Goal: Find specific page/section: Find specific page/section

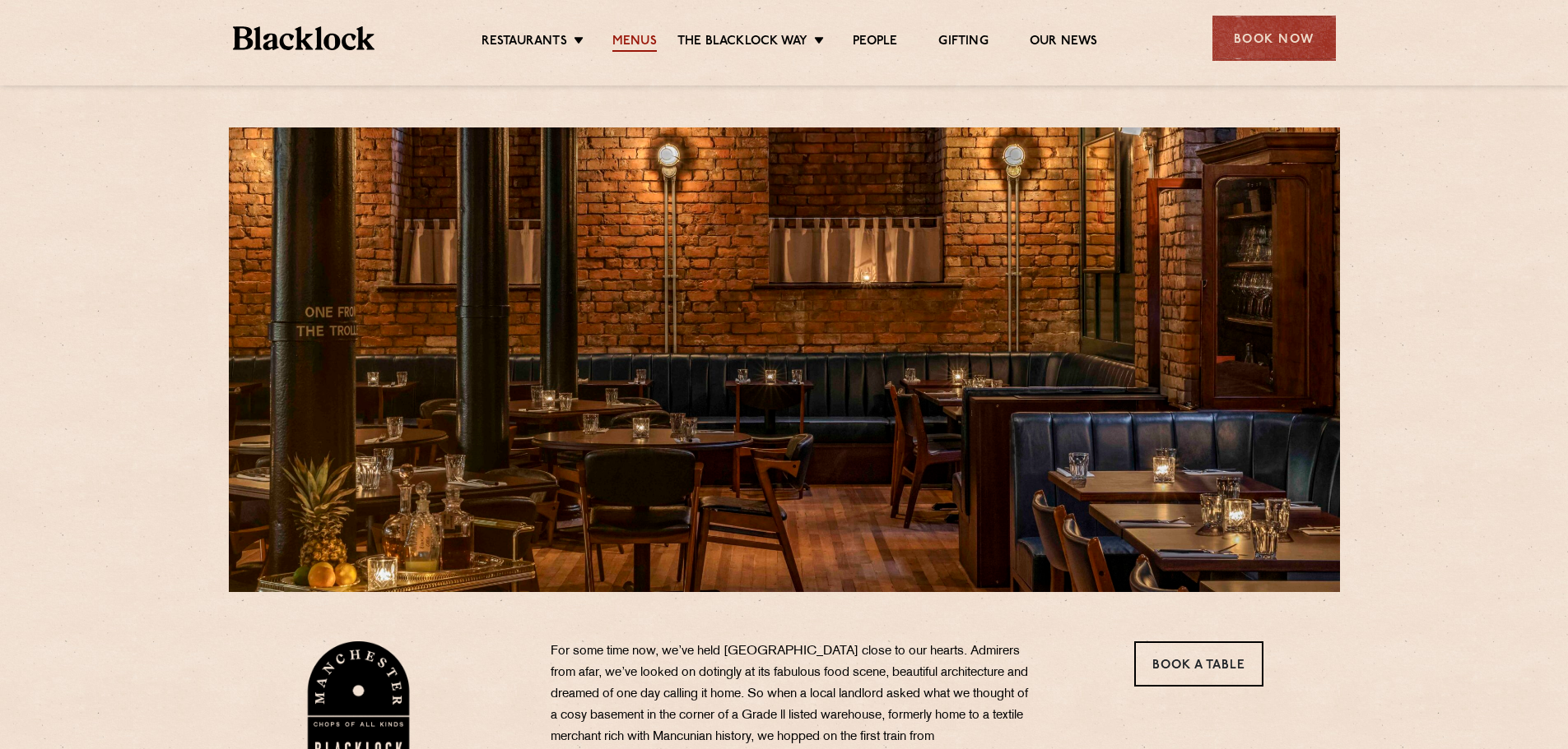
click at [641, 43] on link "Menus" at bounding box center [634, 43] width 44 height 18
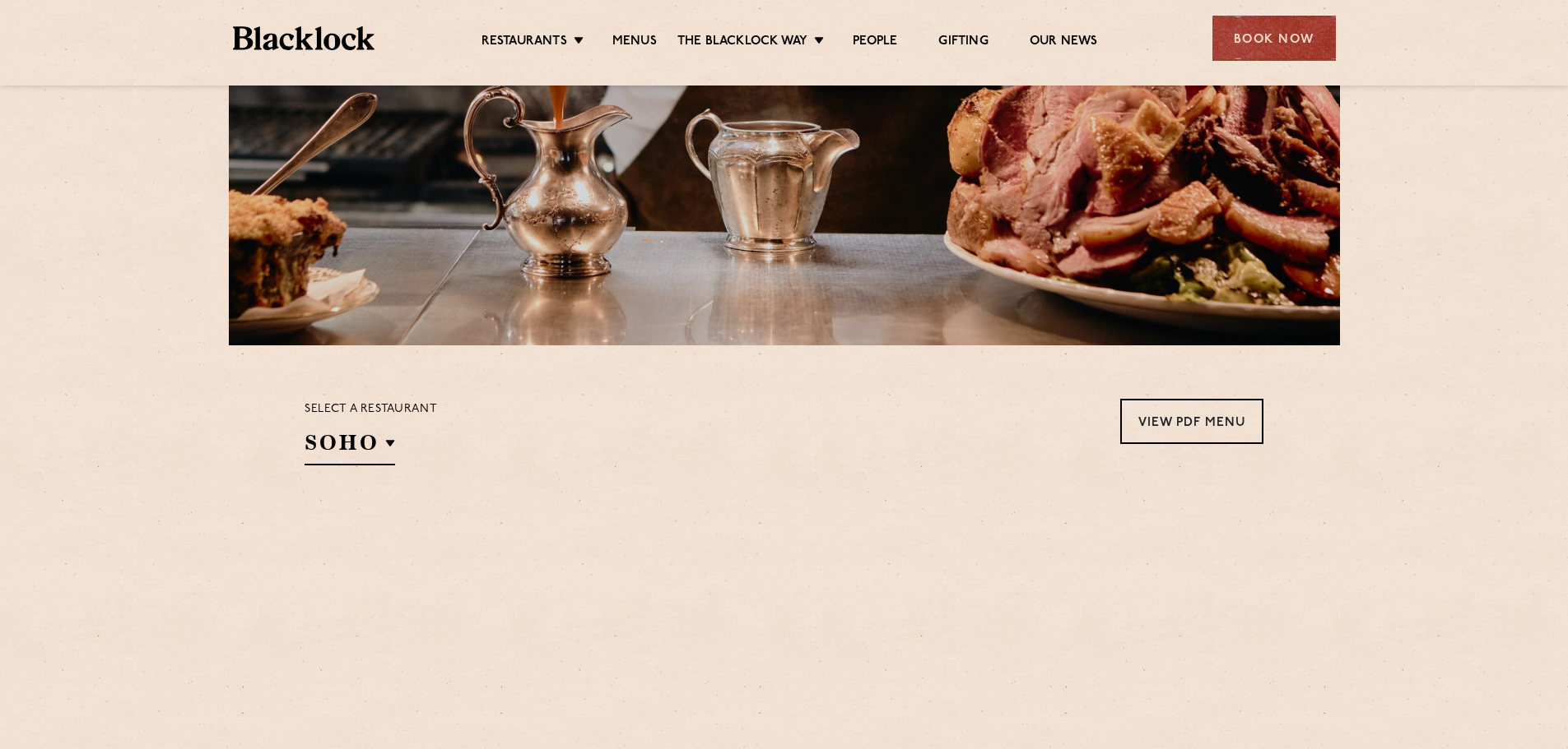
scroll to position [274, 0]
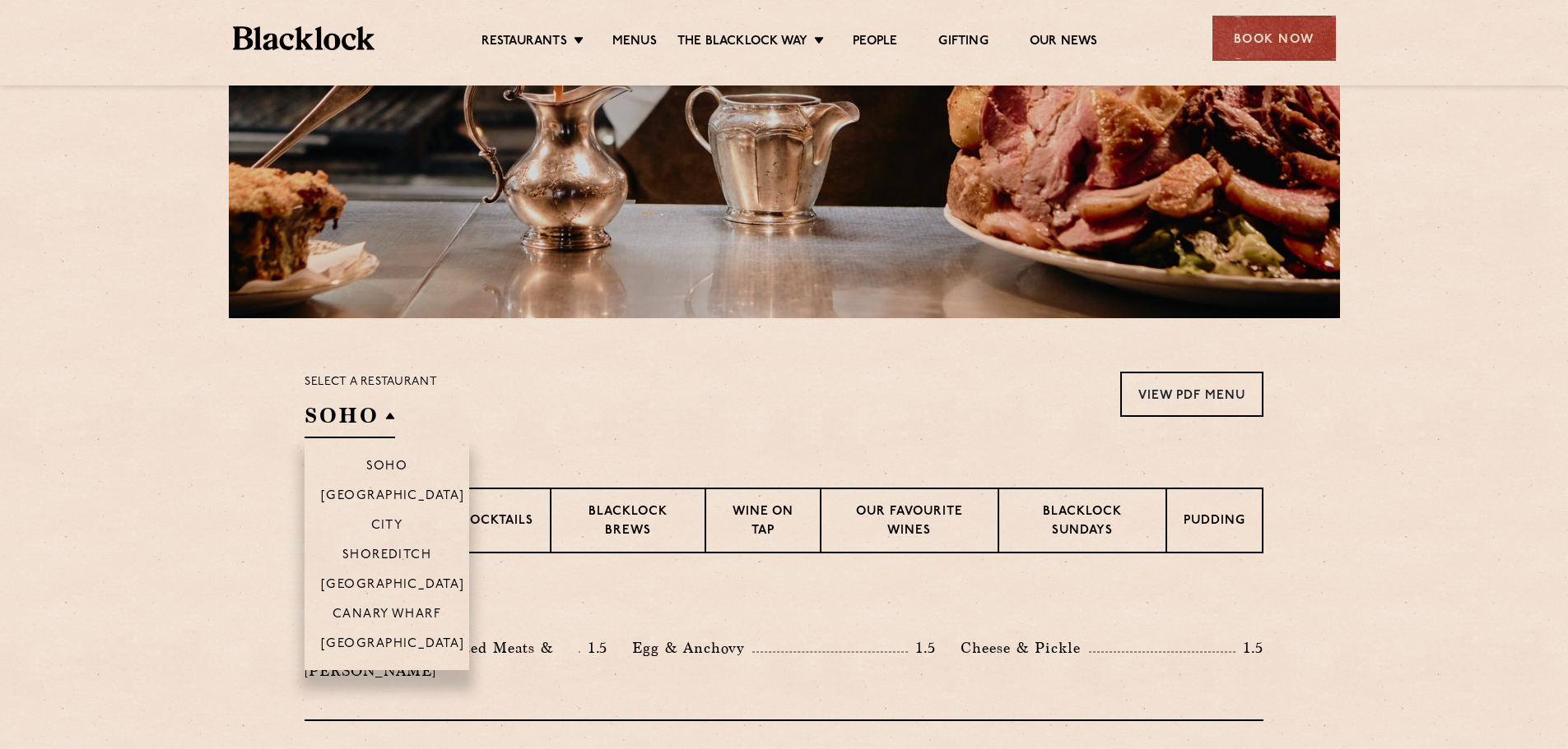
click at [390, 407] on h2 "SOHO" at bounding box center [350, 420] width 90 height 37
click at [394, 636] on li "[GEOGRAPHIC_DATA]" at bounding box center [386, 649] width 164 height 42
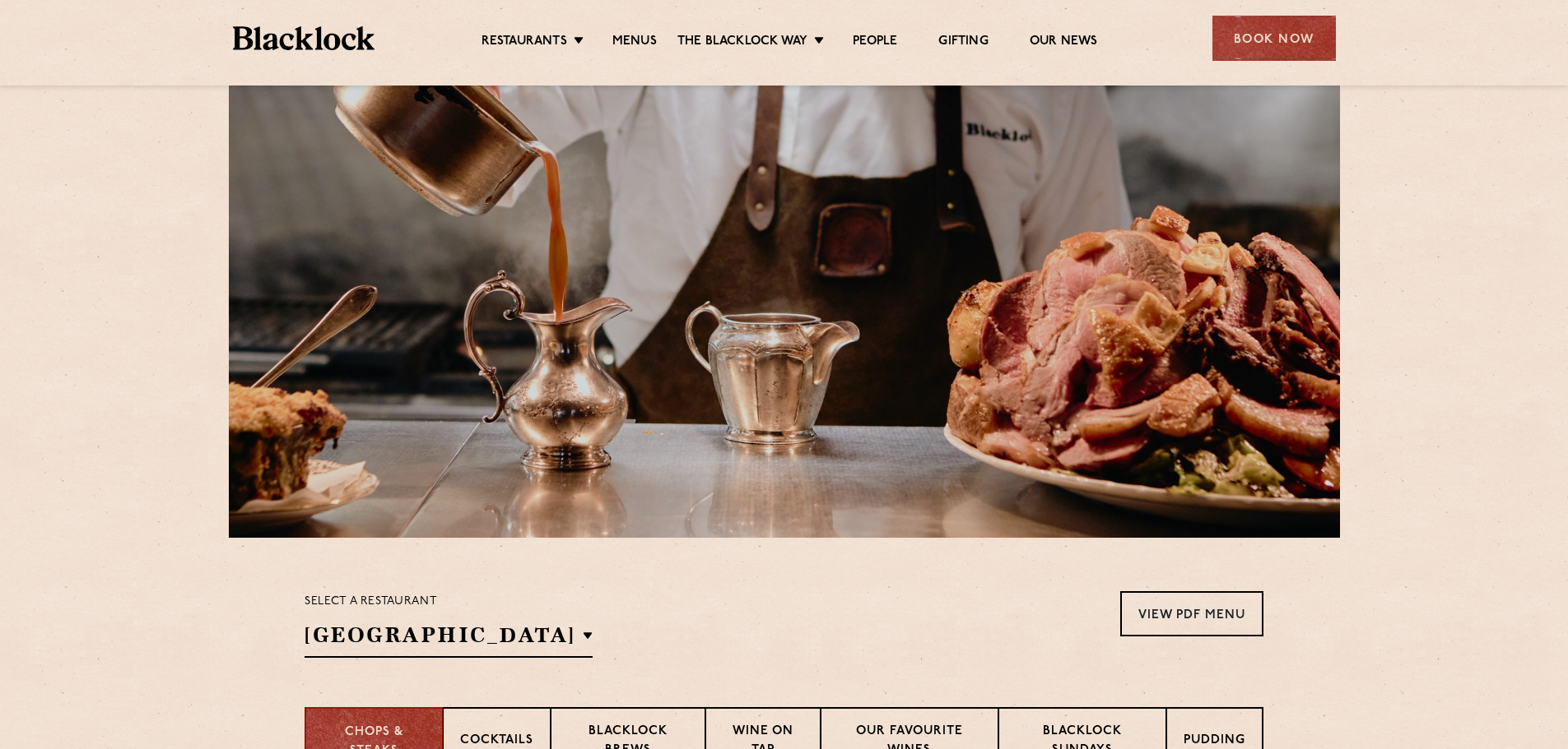
scroll to position [0, 0]
